Goal: Transaction & Acquisition: Purchase product/service

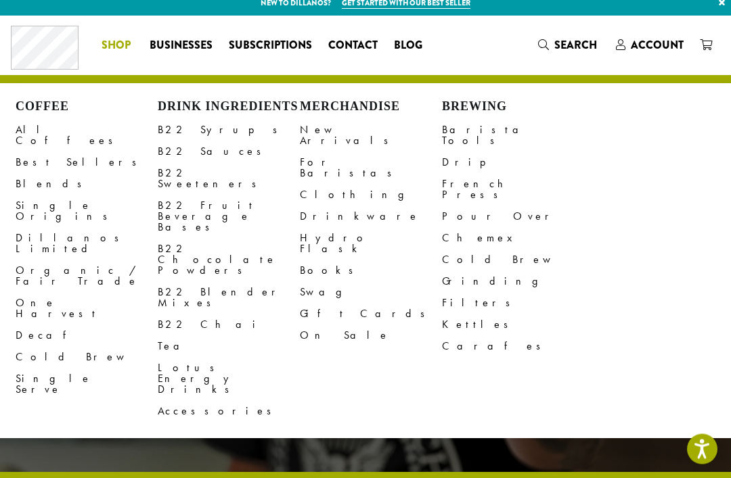
scroll to position [8, 0]
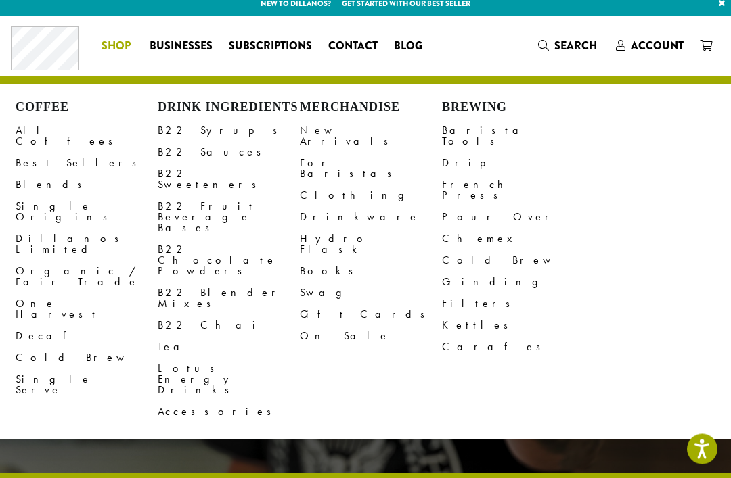
click at [36, 133] on link "All Coffees" at bounding box center [87, 136] width 142 height 32
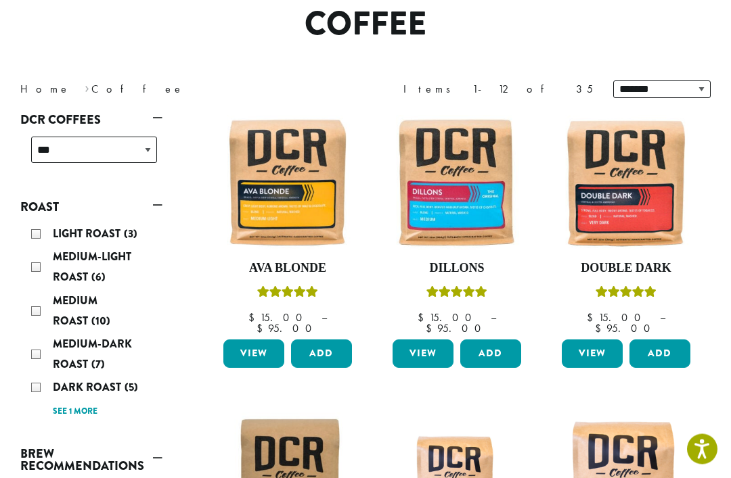
scroll to position [120, 0]
click at [303, 192] on img at bounding box center [287, 182] width 135 height 135
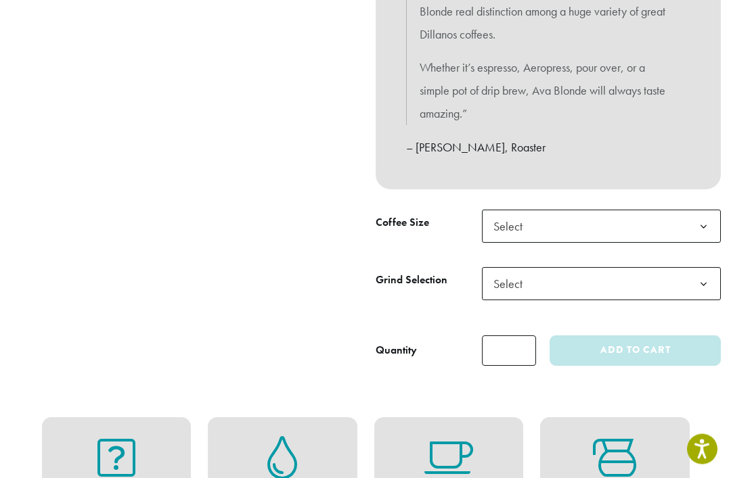
scroll to position [639, 0]
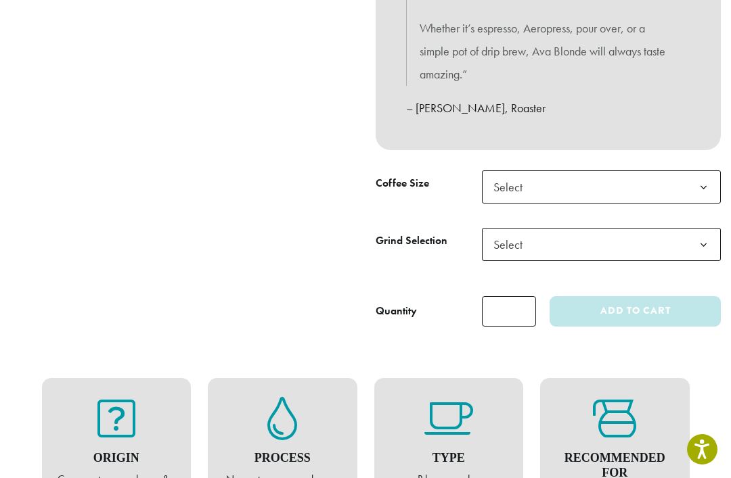
click at [597, 171] on span "Select" at bounding box center [601, 187] width 239 height 33
click at [577, 228] on span "Select" at bounding box center [601, 244] width 239 height 33
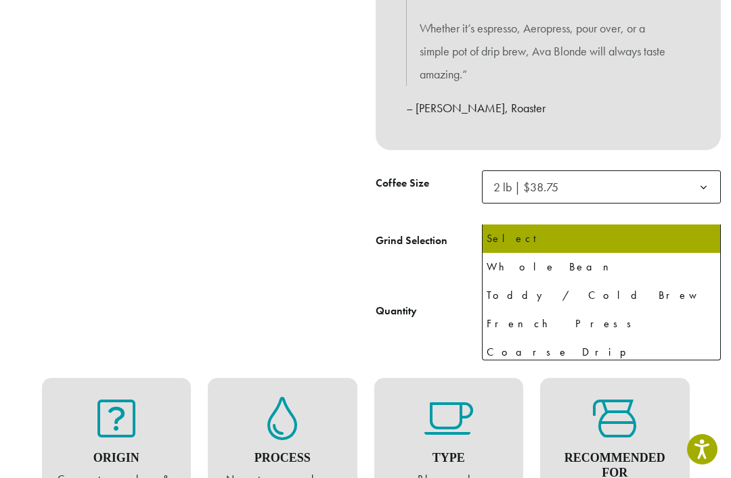
select select "**********"
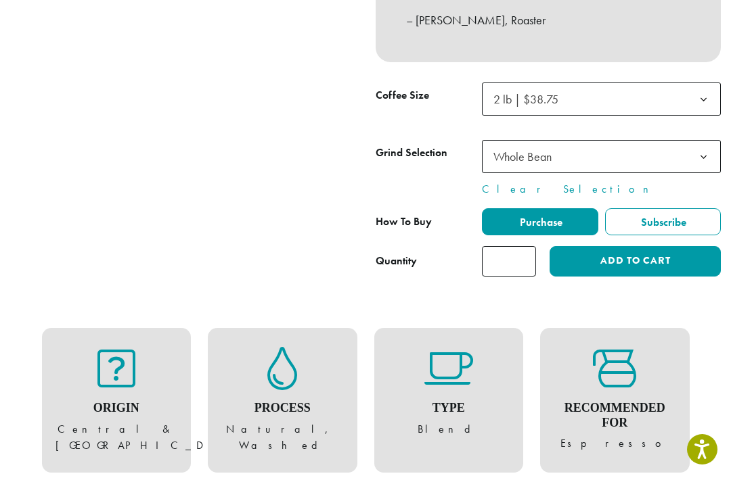
scroll to position [729, 0]
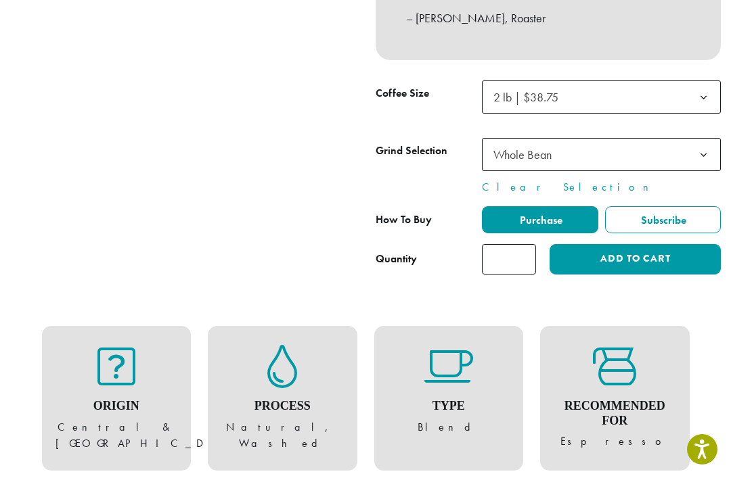
click at [603, 244] on button "Add to cart" at bounding box center [635, 259] width 171 height 30
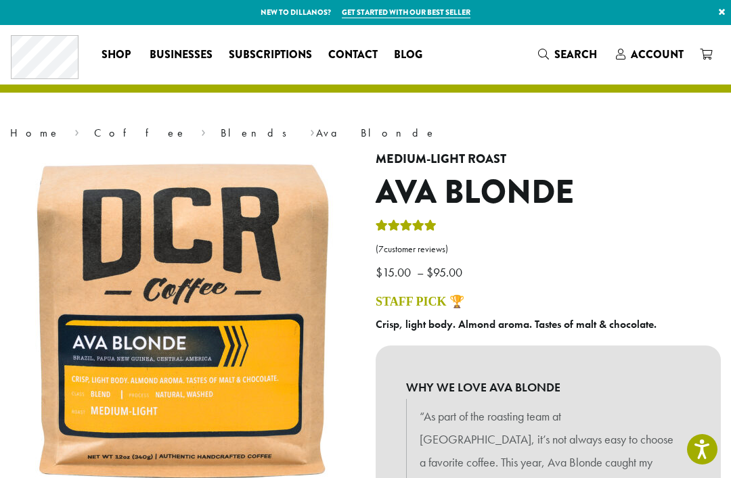
click at [707, 60] on span at bounding box center [706, 55] width 12 height 17
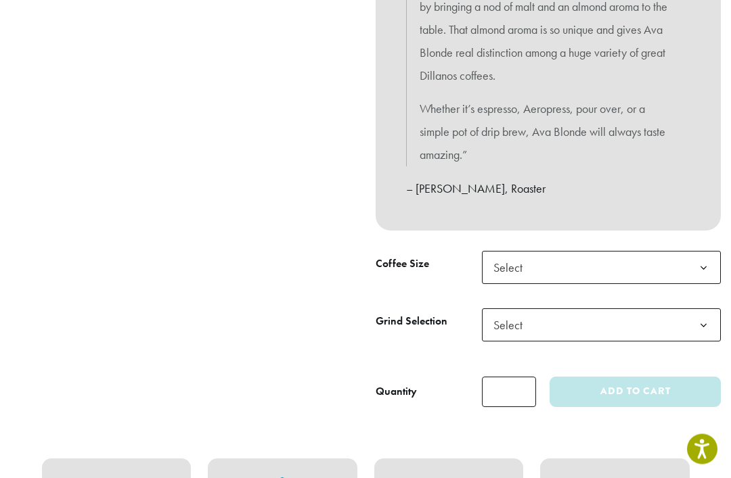
click at [597, 252] on span "Select" at bounding box center [601, 268] width 239 height 33
click at [578, 309] on span "Select" at bounding box center [601, 325] width 239 height 33
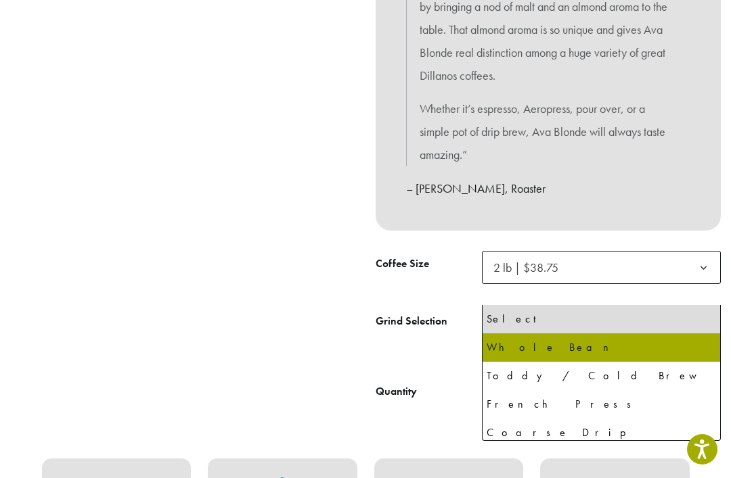
select select "**********"
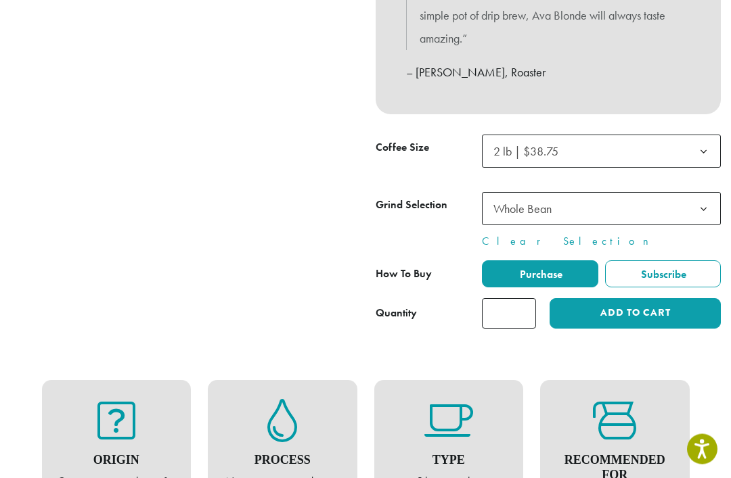
scroll to position [675, 0]
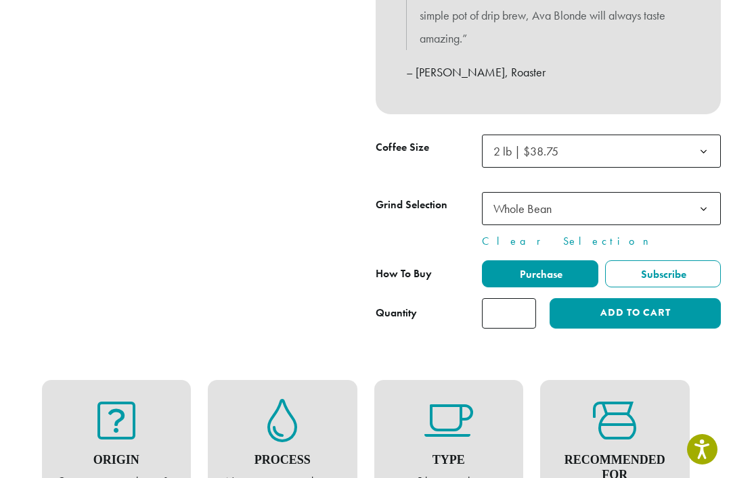
click at [600, 298] on button "Add to cart" at bounding box center [635, 313] width 171 height 30
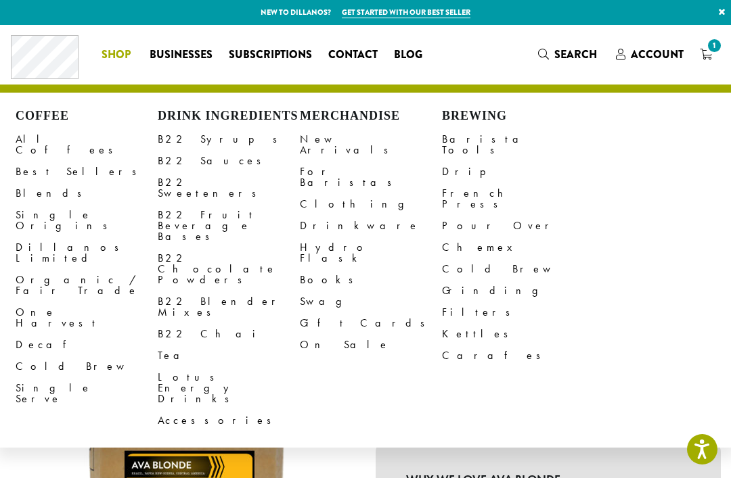
click at [51, 145] on link "All Coffees" at bounding box center [87, 145] width 142 height 32
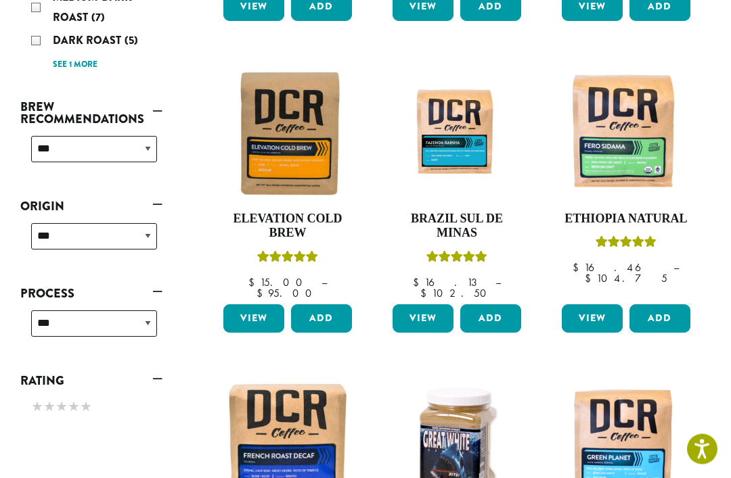
scroll to position [476, 0]
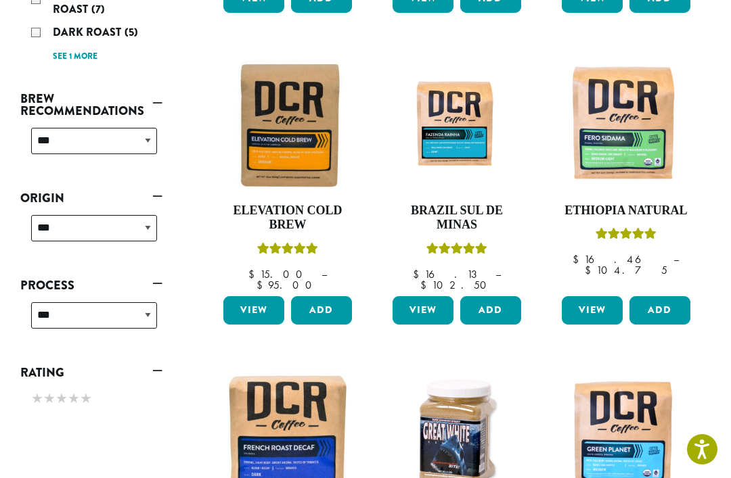
click at [430, 296] on link "View" at bounding box center [423, 310] width 61 height 28
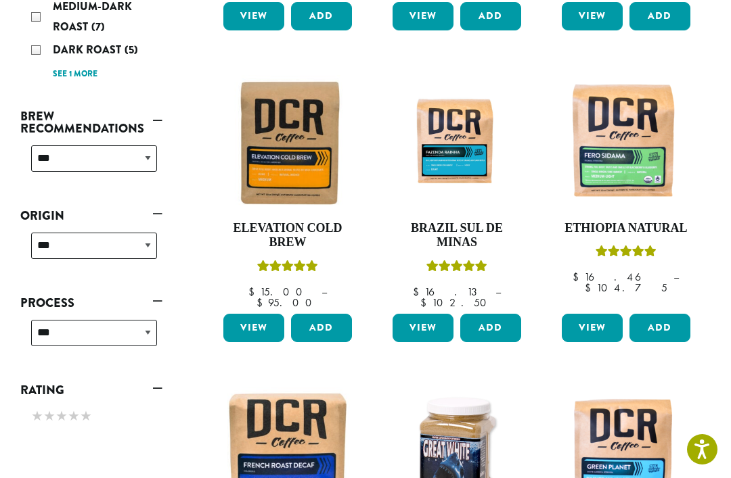
scroll to position [455, 0]
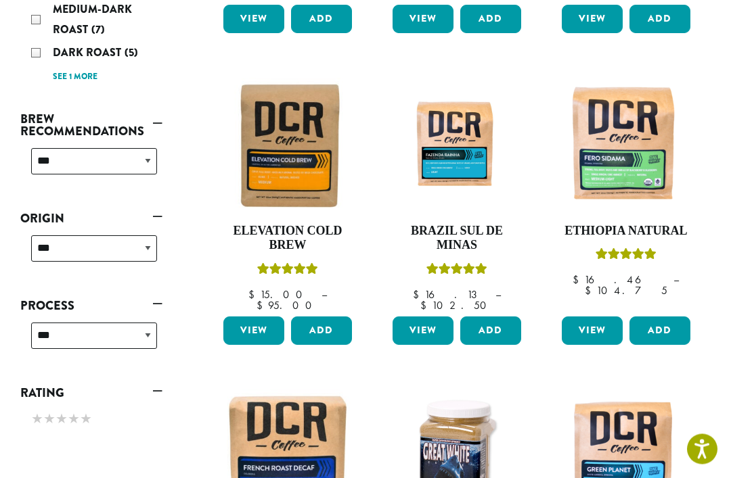
click at [589, 317] on link "View" at bounding box center [592, 331] width 61 height 28
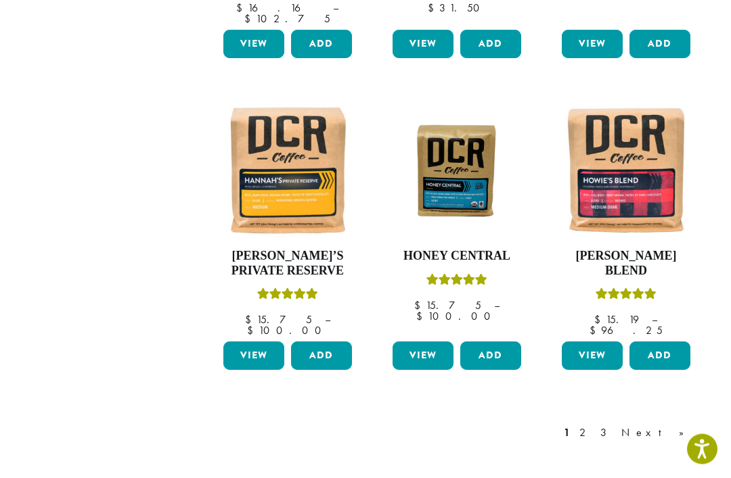
scroll to position [1055, 0]
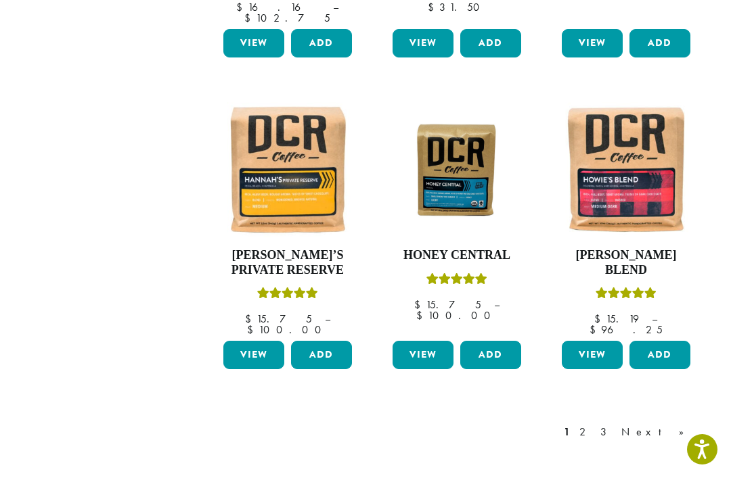
click at [248, 341] on link "View" at bounding box center [253, 355] width 61 height 28
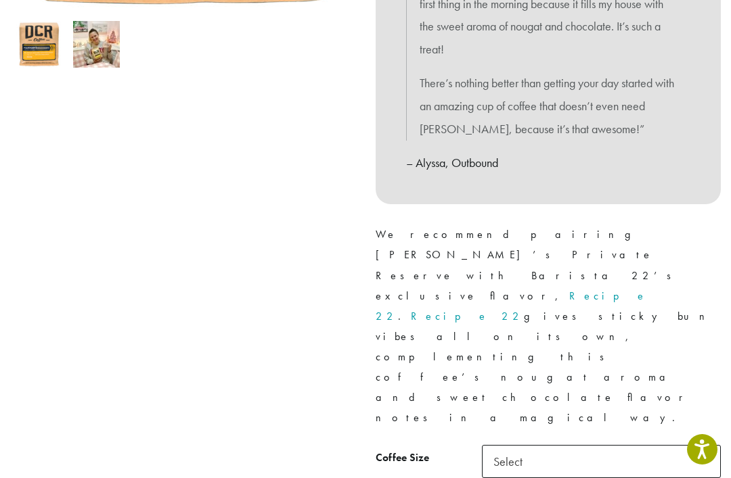
scroll to position [475, 0]
click at [604, 445] on span "Select" at bounding box center [601, 461] width 239 height 33
select select "**********"
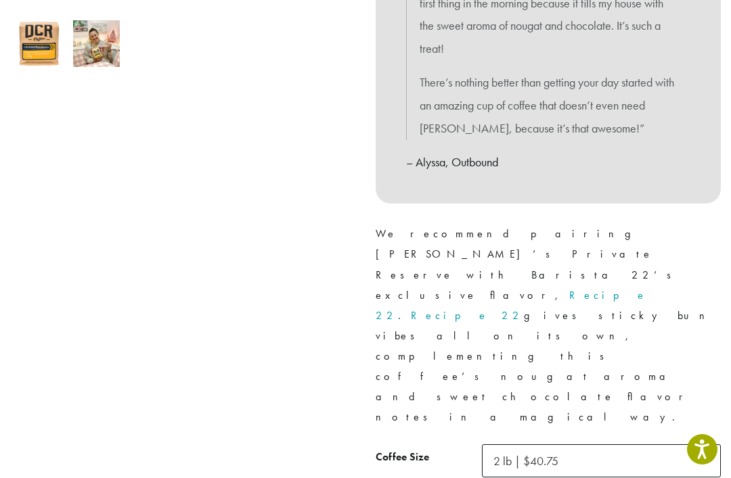
select select "**********"
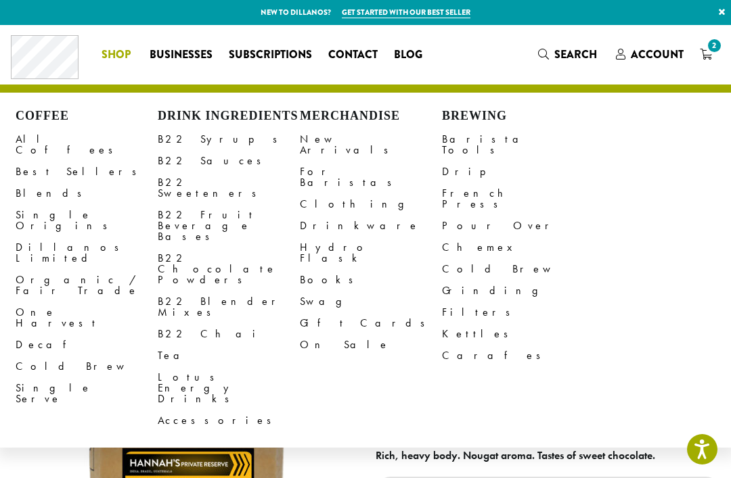
click at [31, 138] on link "All Coffees" at bounding box center [87, 145] width 142 height 32
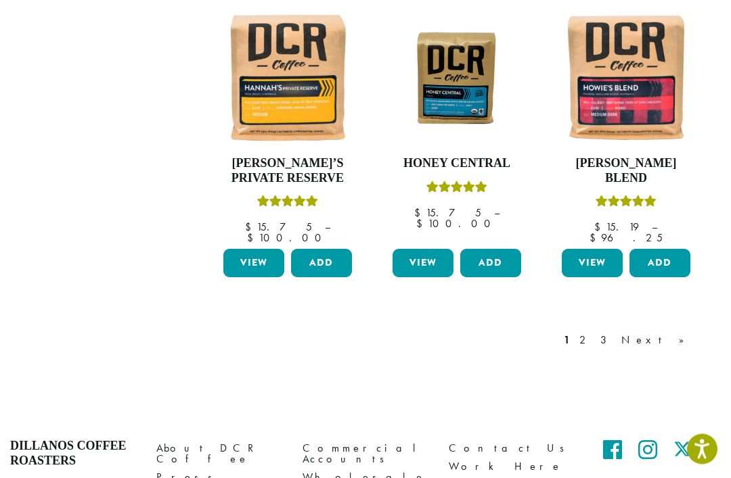
scroll to position [1147, 0]
click at [420, 249] on link "View" at bounding box center [423, 263] width 61 height 28
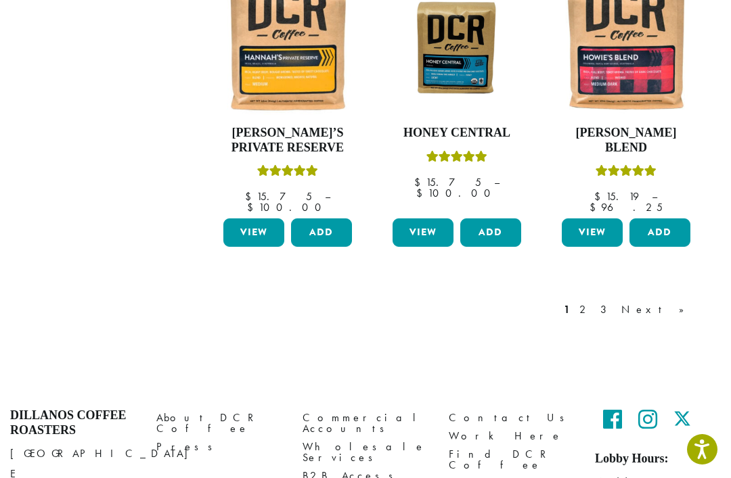
scroll to position [1181, 0]
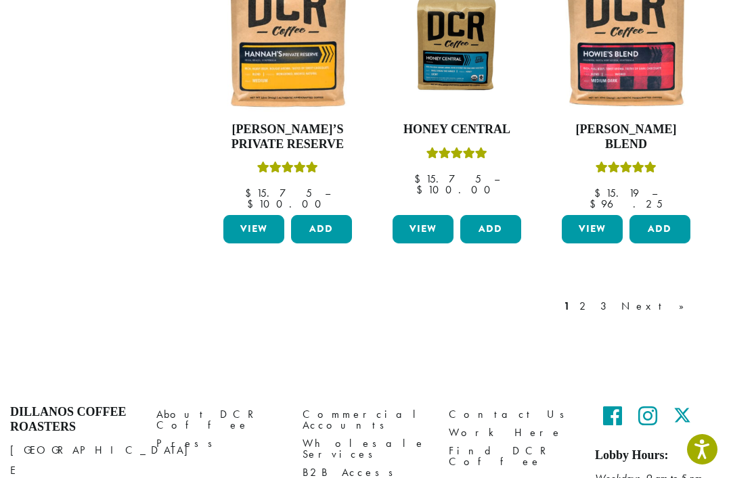
click at [675, 298] on link "Next »" at bounding box center [658, 306] width 78 height 16
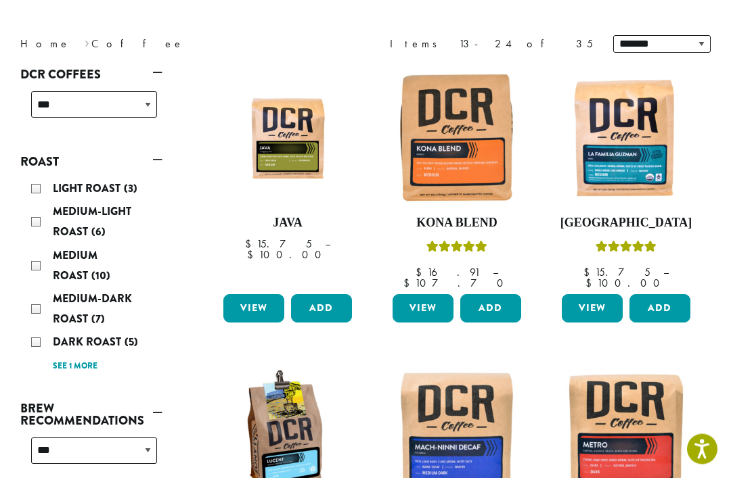
scroll to position [171, 0]
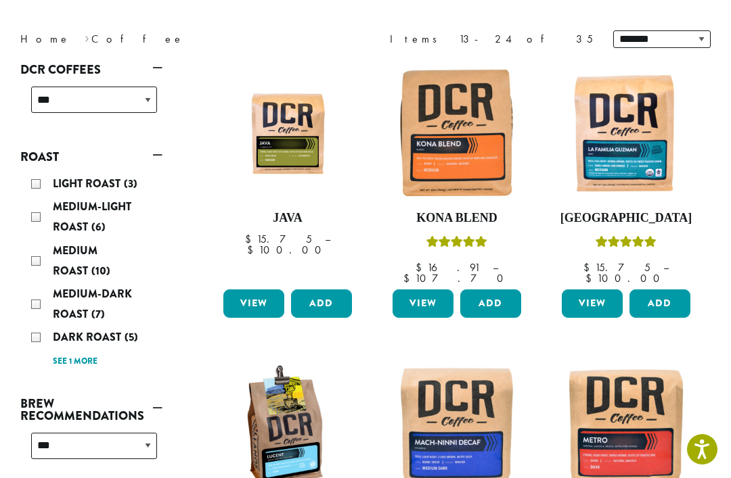
click at [253, 294] on link "View" at bounding box center [253, 304] width 61 height 28
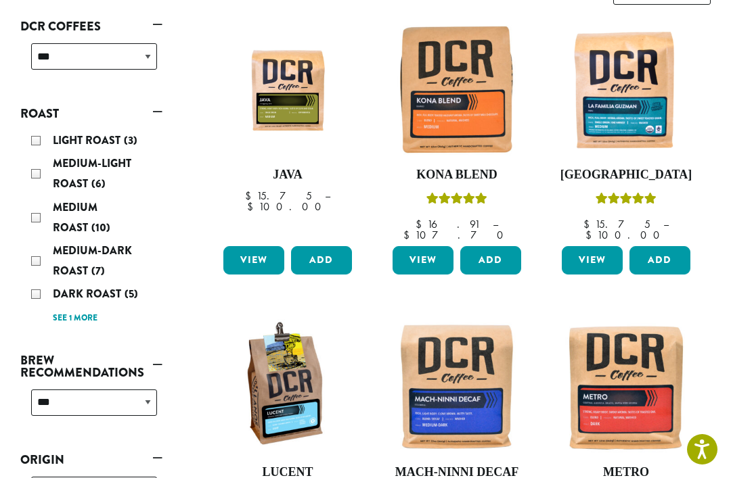
click at [424, 246] on link "View" at bounding box center [423, 260] width 61 height 28
click at [602, 254] on link "View" at bounding box center [592, 260] width 61 height 28
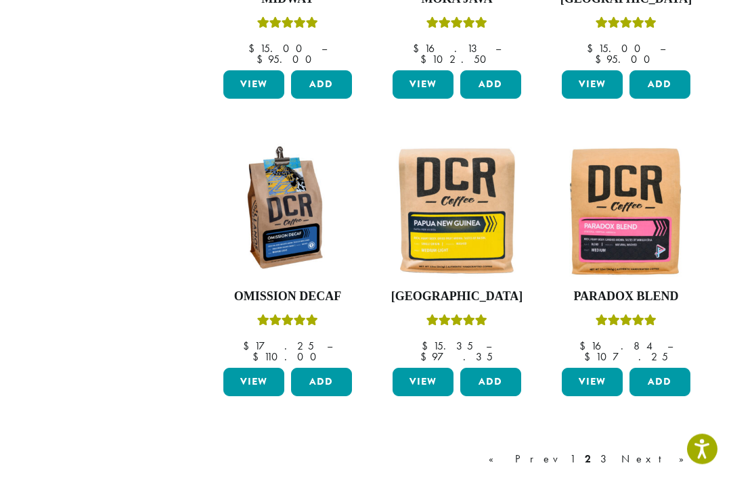
scroll to position [985, 0]
click at [675, 451] on link "Next »" at bounding box center [658, 459] width 78 height 16
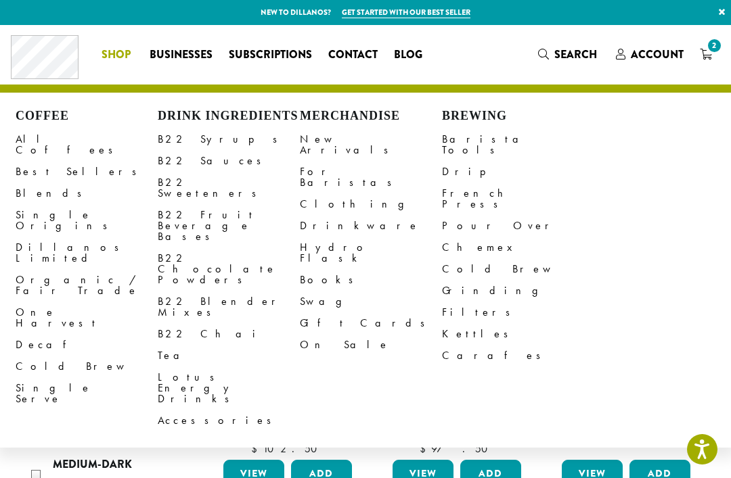
click at [48, 161] on link "Best Sellers" at bounding box center [87, 172] width 142 height 22
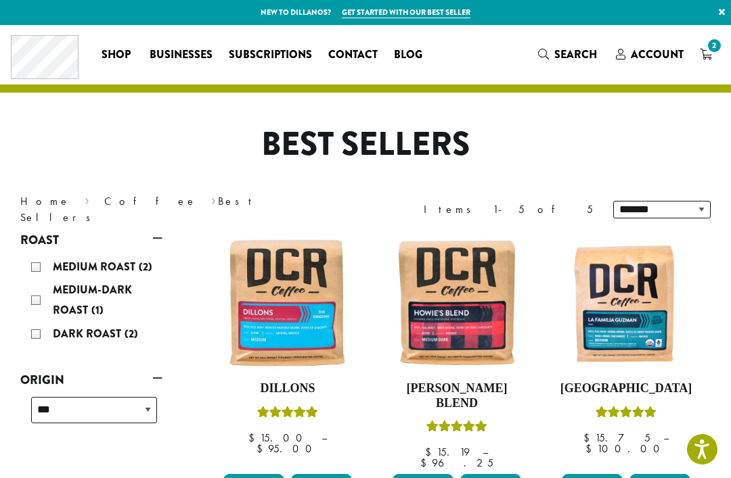
click at [711, 56] on icon "2" at bounding box center [706, 54] width 12 height 11
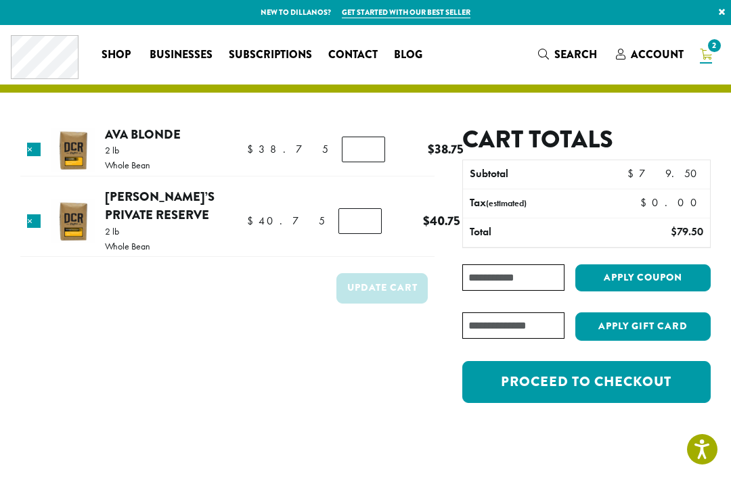
click at [156, 135] on link "Ava Blonde" at bounding box center [143, 134] width 76 height 18
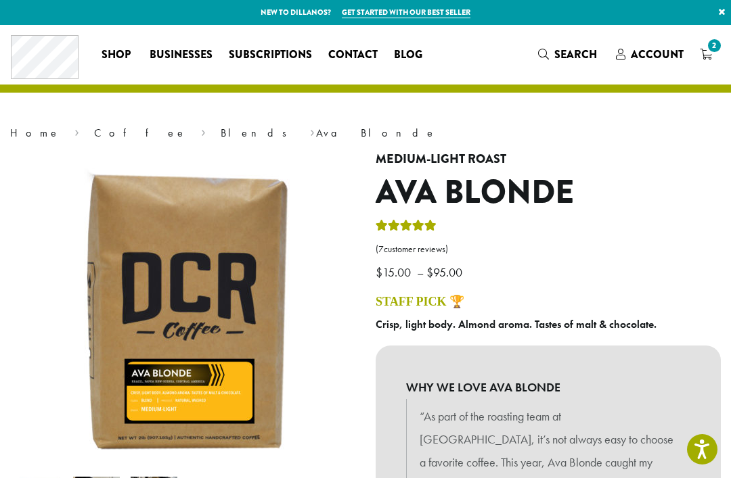
click at [709, 50] on span "2" at bounding box center [714, 46] width 18 height 18
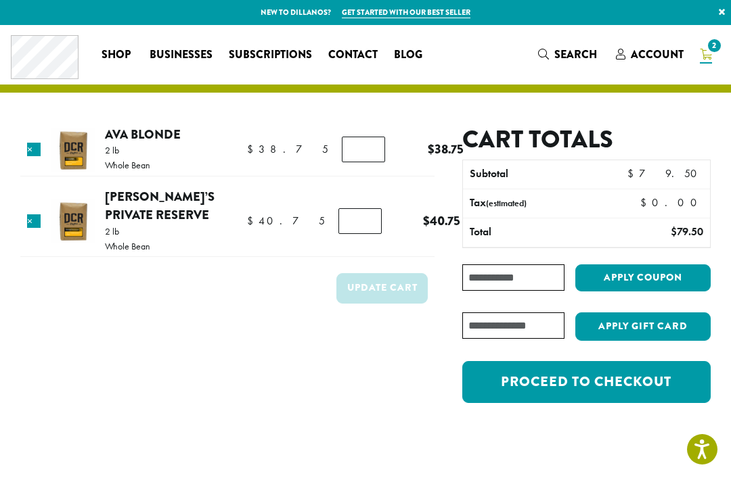
click at [33, 153] on link "×" at bounding box center [34, 150] width 14 height 14
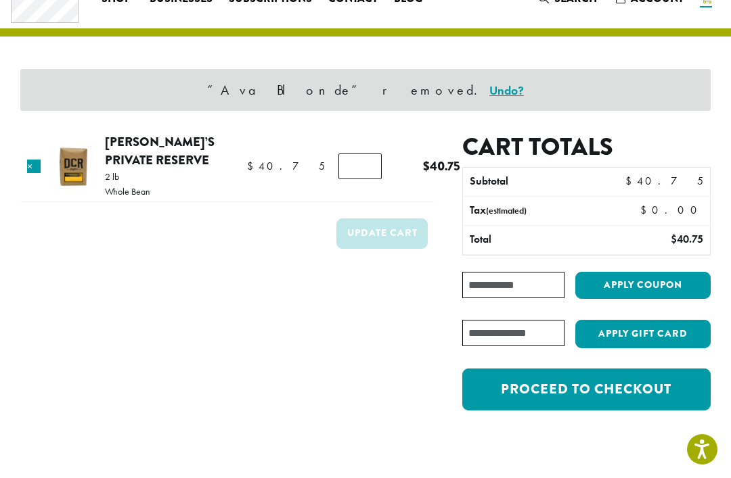
scroll to position [57, 0]
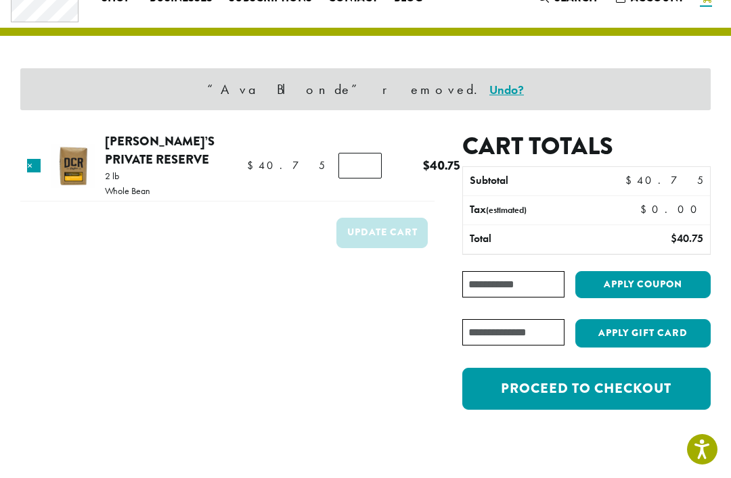
click at [584, 389] on link "Proceed to checkout" at bounding box center [586, 389] width 248 height 42
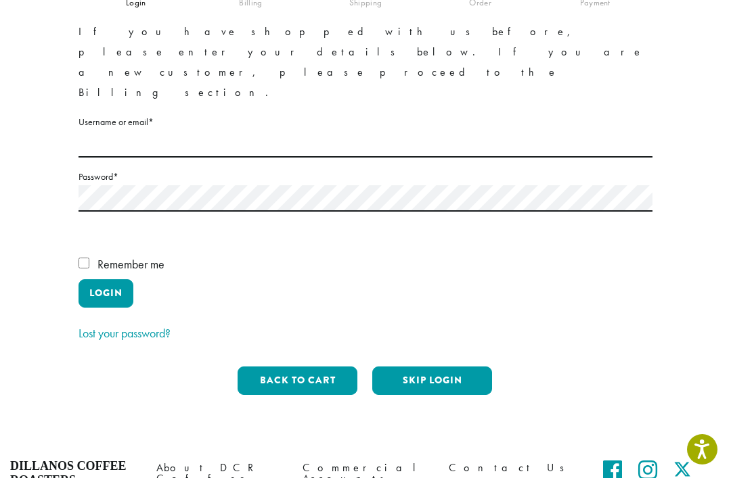
scroll to position [148, 0]
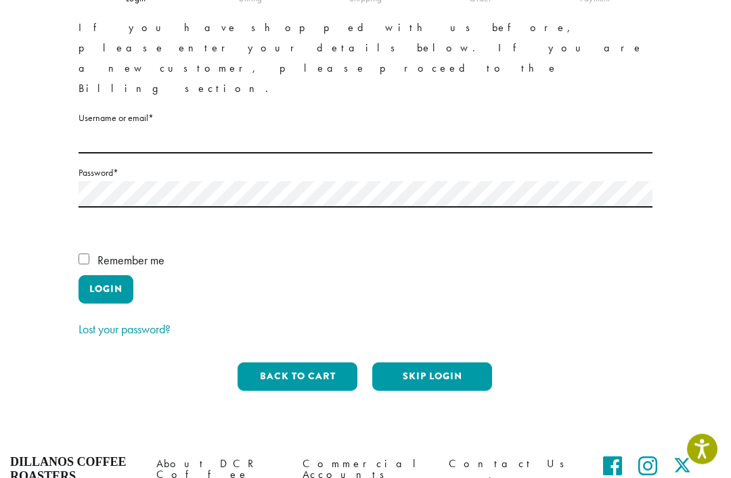
click at [112, 276] on button "Login" at bounding box center [106, 290] width 55 height 28
type input "*"
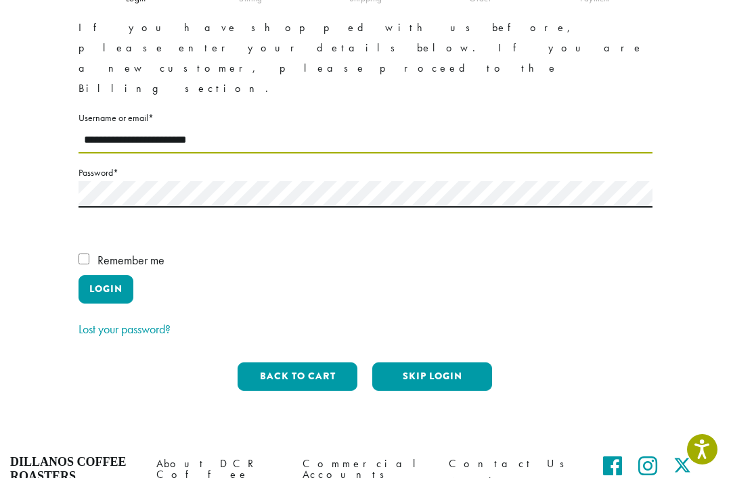
type input "**********"
click at [118, 275] on button "Login" at bounding box center [106, 289] width 55 height 28
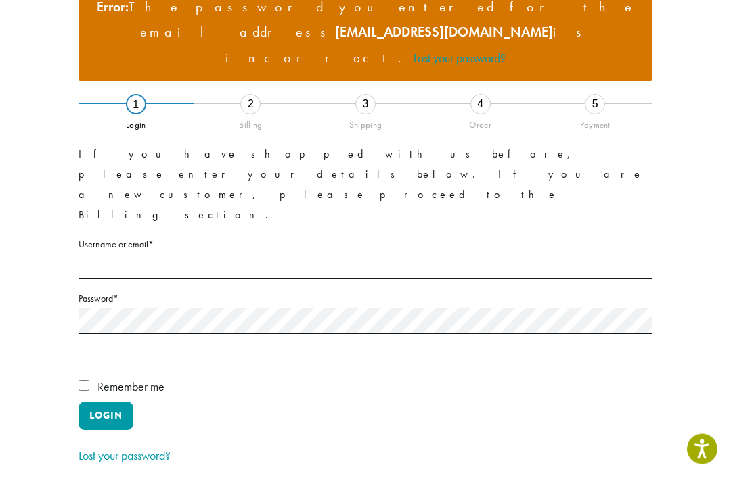
scroll to position [162, 0]
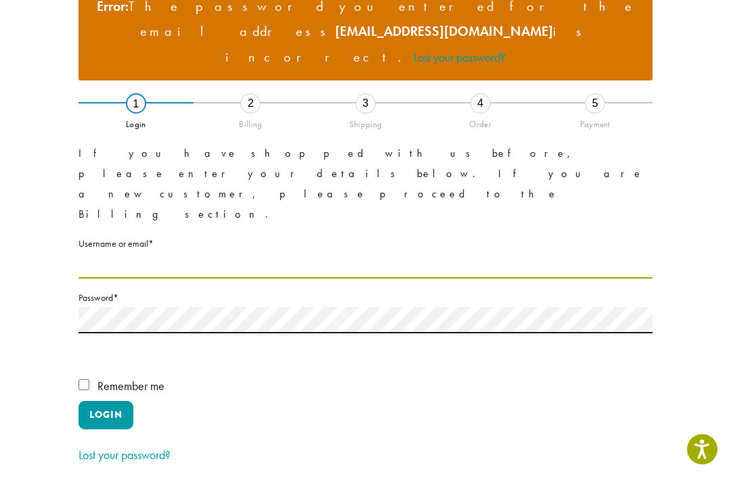
click at [550, 252] on input "Username or email * Required" at bounding box center [366, 265] width 574 height 26
type input "*"
type input "**********"
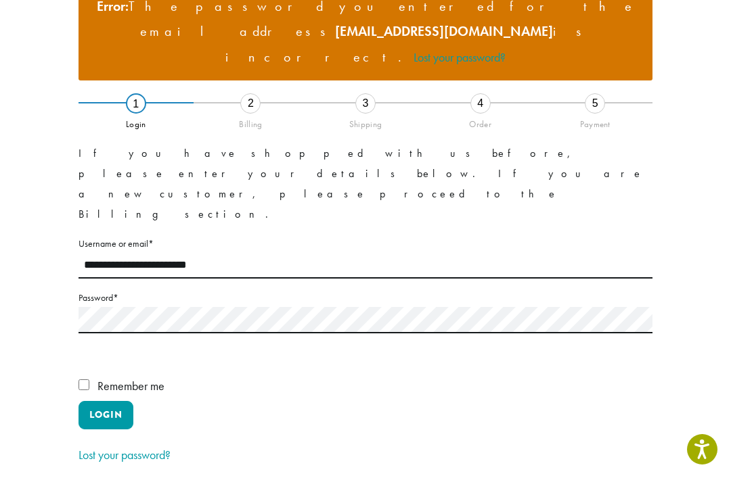
click at [439, 376] on p "Remember me Login" at bounding box center [366, 405] width 574 height 58
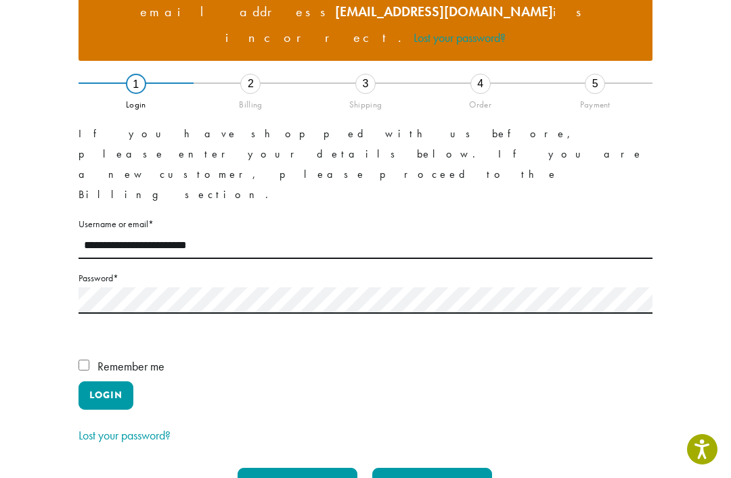
scroll to position [238, 0]
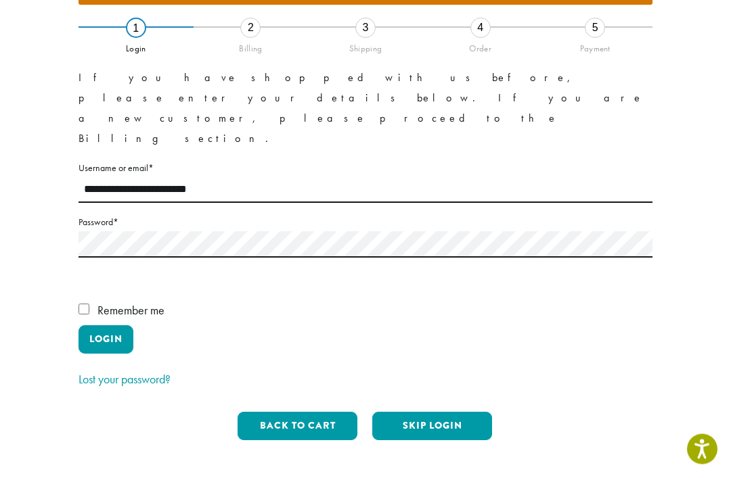
click at [119, 326] on button "Login" at bounding box center [106, 340] width 55 height 28
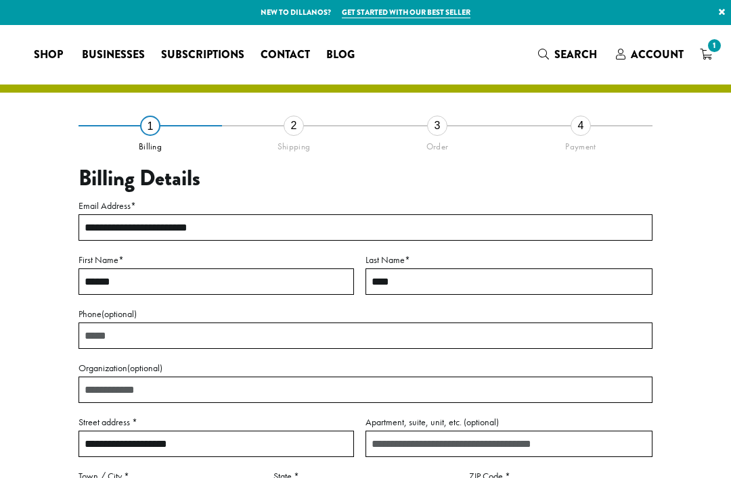
select select "**"
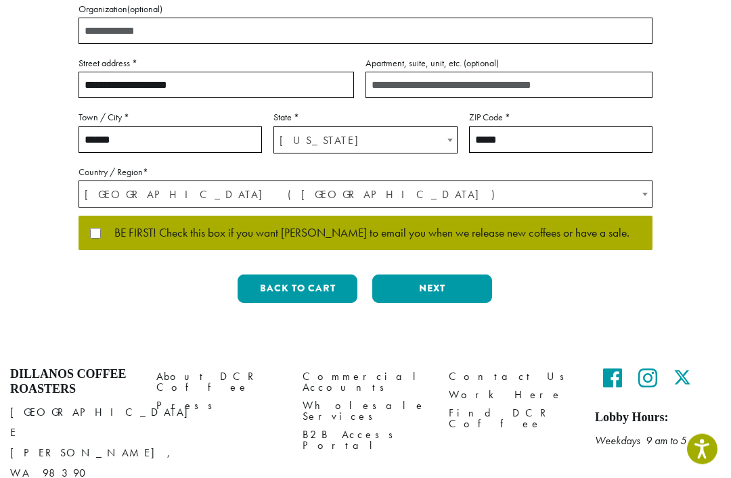
scroll to position [359, 0]
click at [472, 286] on button "Next" at bounding box center [432, 289] width 120 height 28
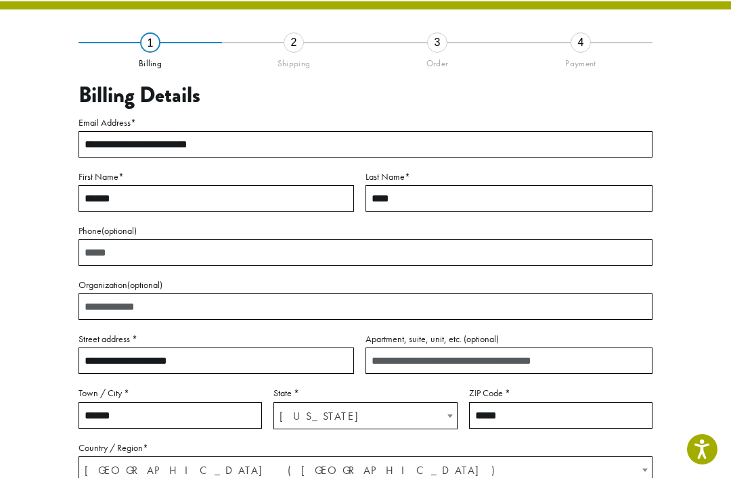
scroll to position [60, 0]
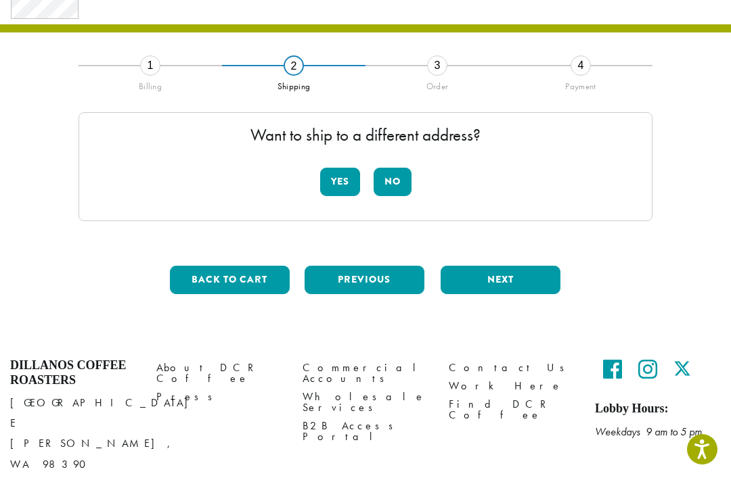
click at [401, 185] on button "No" at bounding box center [393, 182] width 38 height 28
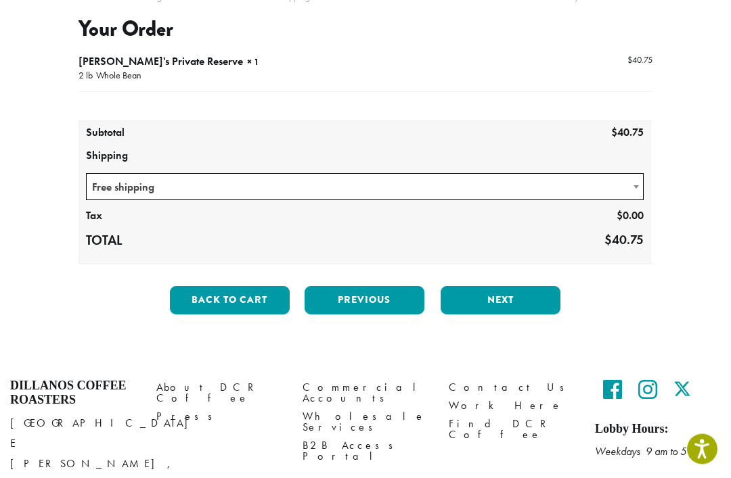
scroll to position [150, 0]
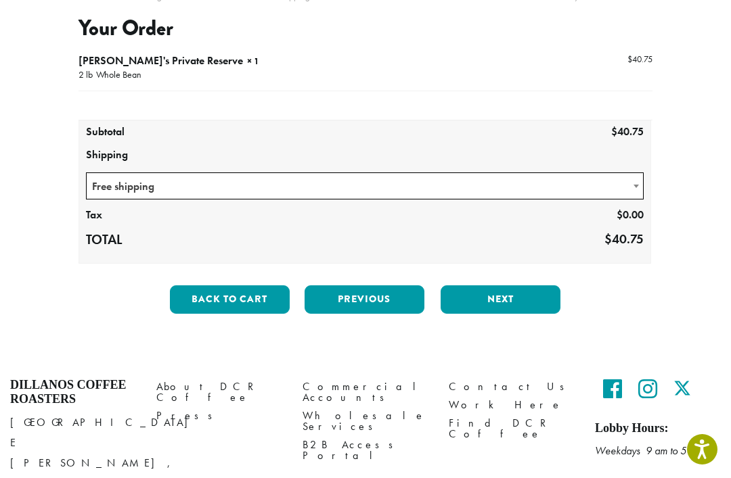
click at [520, 303] on button "Next" at bounding box center [501, 300] width 120 height 28
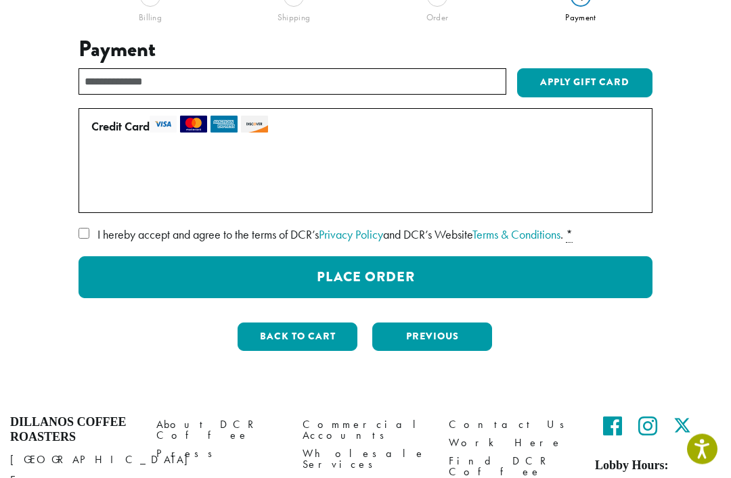
scroll to position [129, 0]
click at [93, 229] on label "I hereby accept and agree to the terms of DCR’s Privacy Policy and DCR’s Websit…" at bounding box center [366, 235] width 574 height 22
click at [501, 275] on button "Place Order" at bounding box center [366, 277] width 574 height 42
